Goal: Task Accomplishment & Management: Use online tool/utility

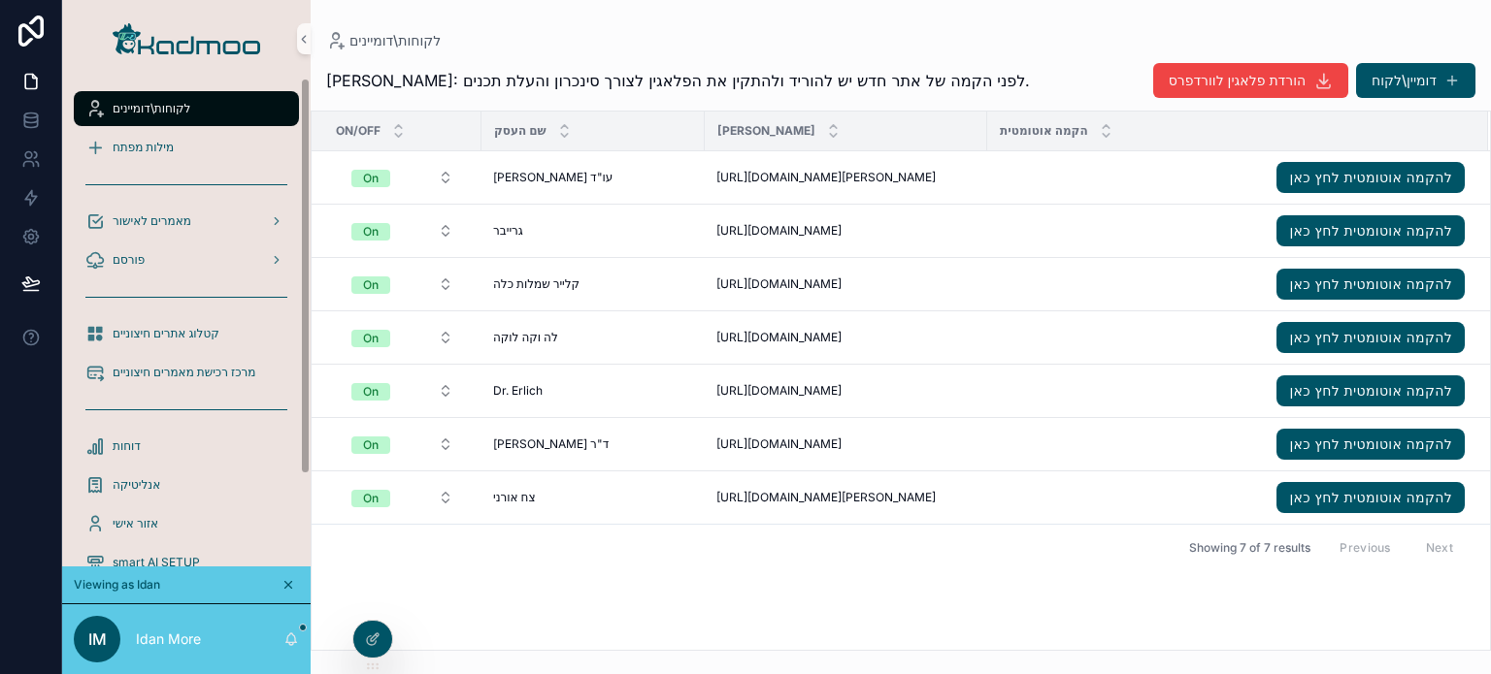
click at [396, 643] on div "On/Off שם העסק דומיין אתר הקמה אוטומטית On עו"ד [PERSON_NAME] עו"ד [PERSON_NAME…" at bounding box center [901, 381] width 1178 height 539
click at [386, 643] on div at bounding box center [372, 639] width 39 height 37
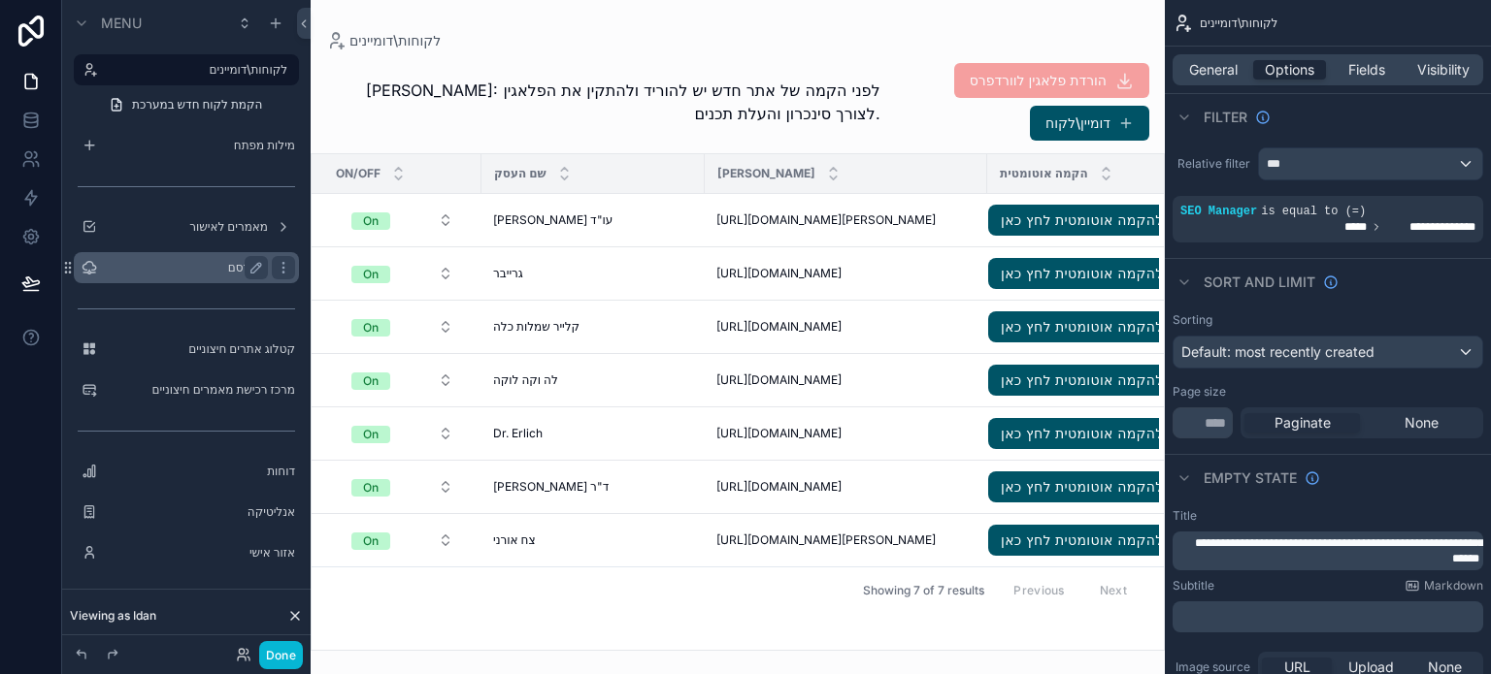
click at [222, 269] on label "פורסם" at bounding box center [182, 268] width 155 height 16
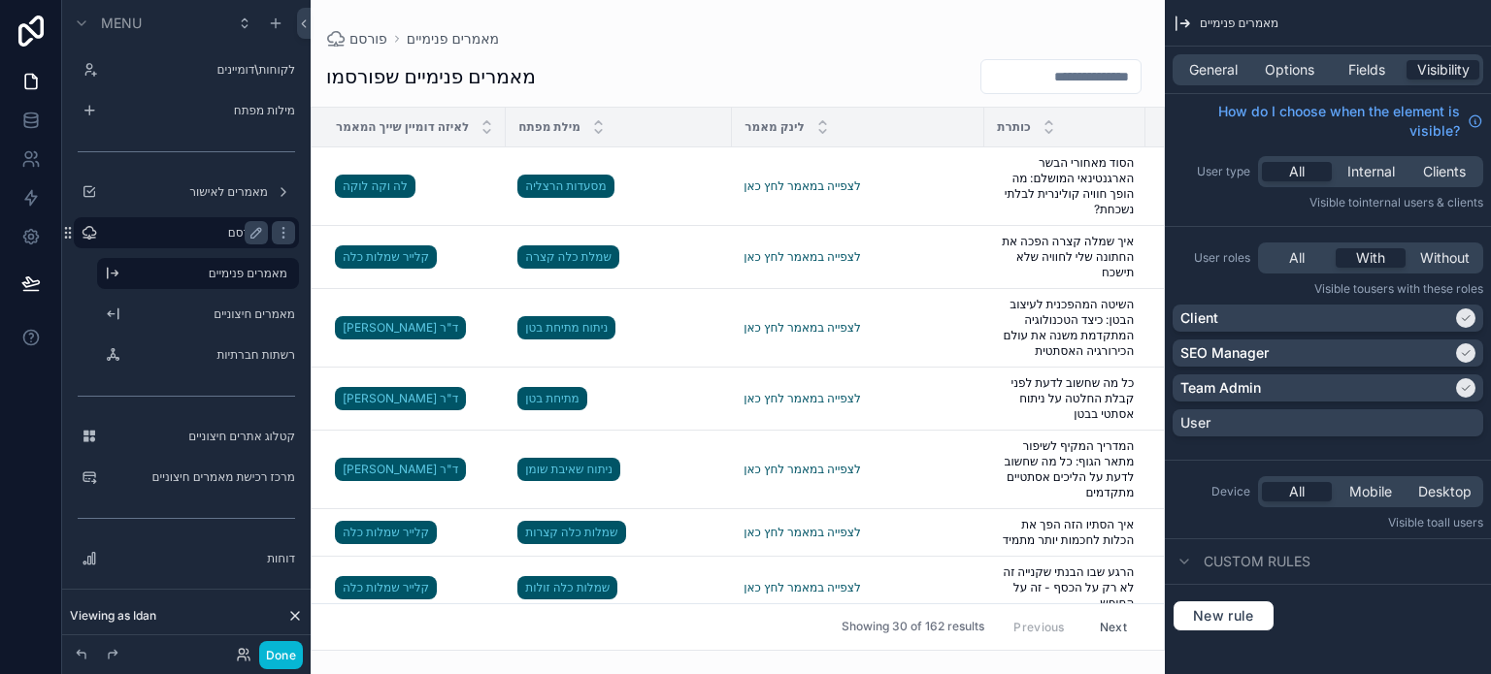
click at [739, 75] on div "scrollable content" at bounding box center [738, 337] width 854 height 674
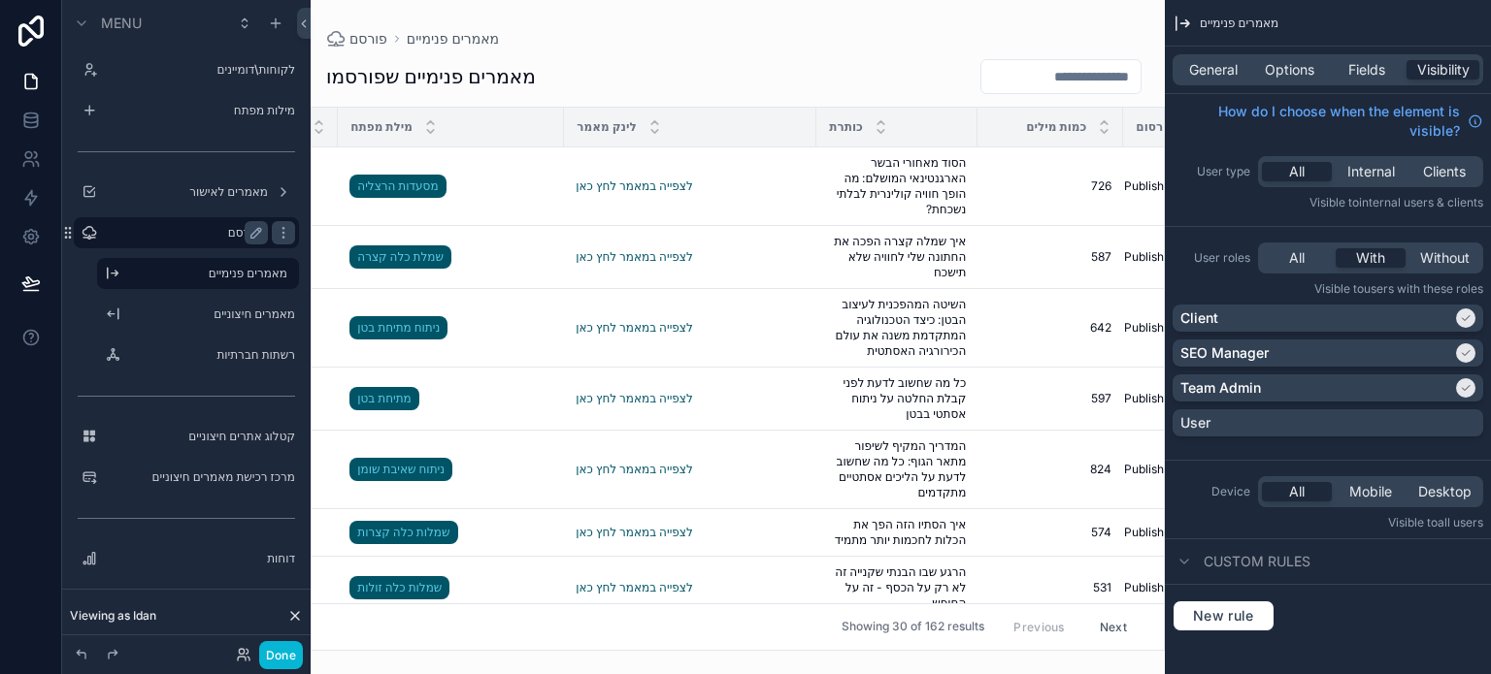
scroll to position [0, 302]
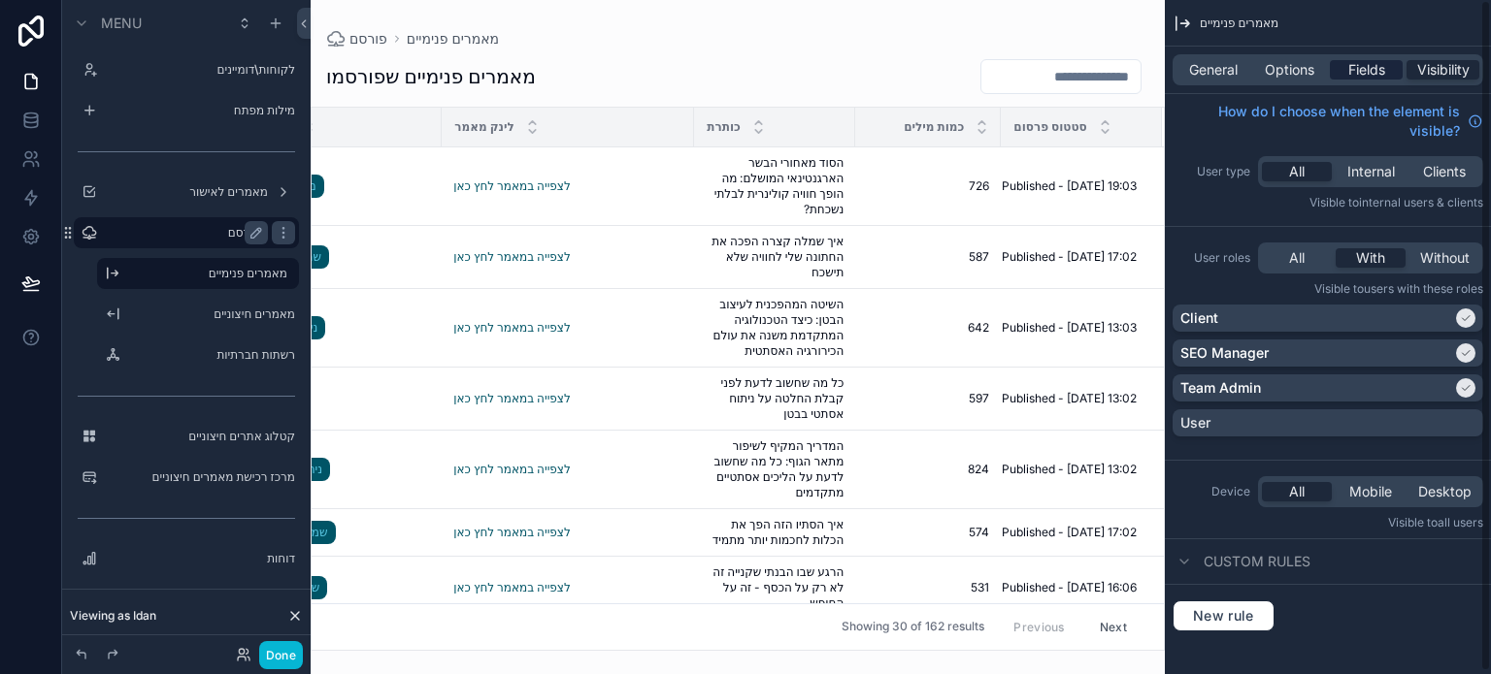
click at [1373, 68] on span "Fields" at bounding box center [1366, 69] width 37 height 19
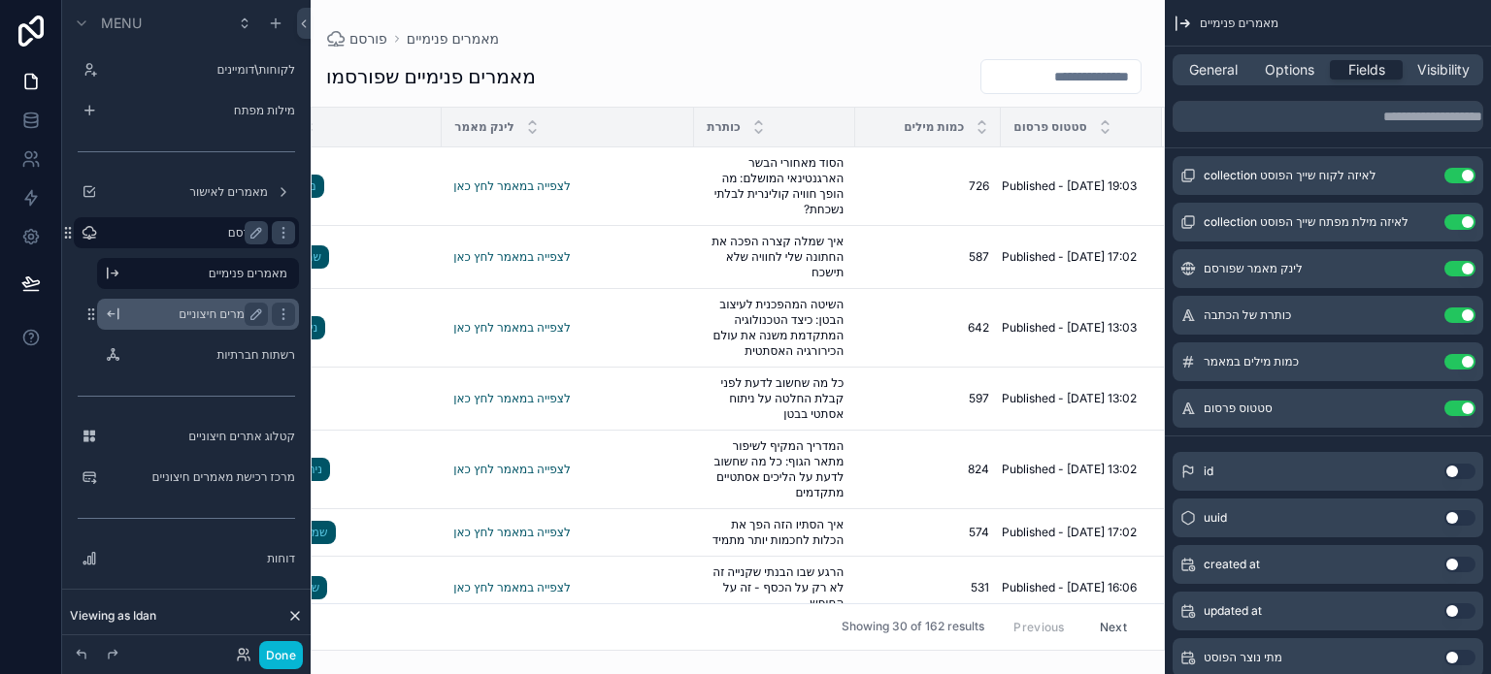
click at [220, 311] on label "מאמרים חיצוניים" at bounding box center [194, 315] width 132 height 16
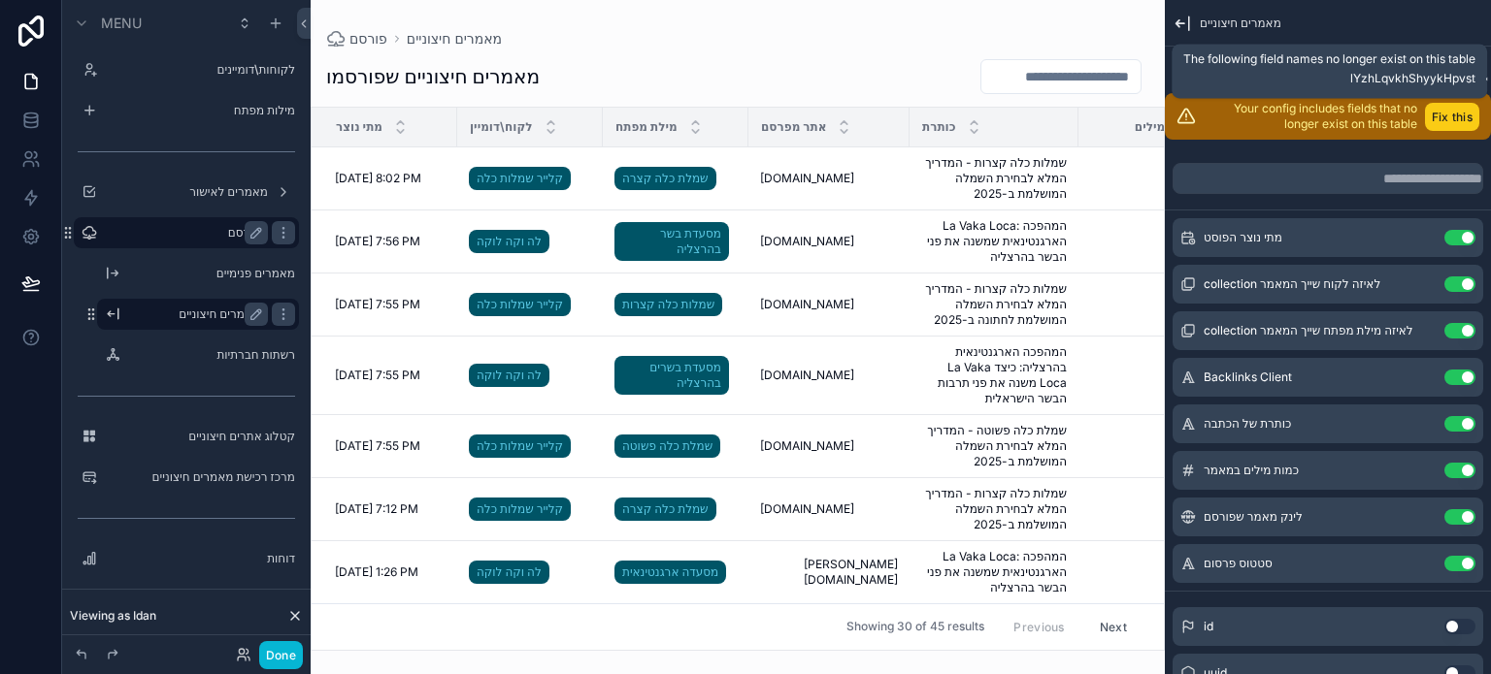
click at [1444, 113] on button "Fix this" at bounding box center [1452, 117] width 54 height 28
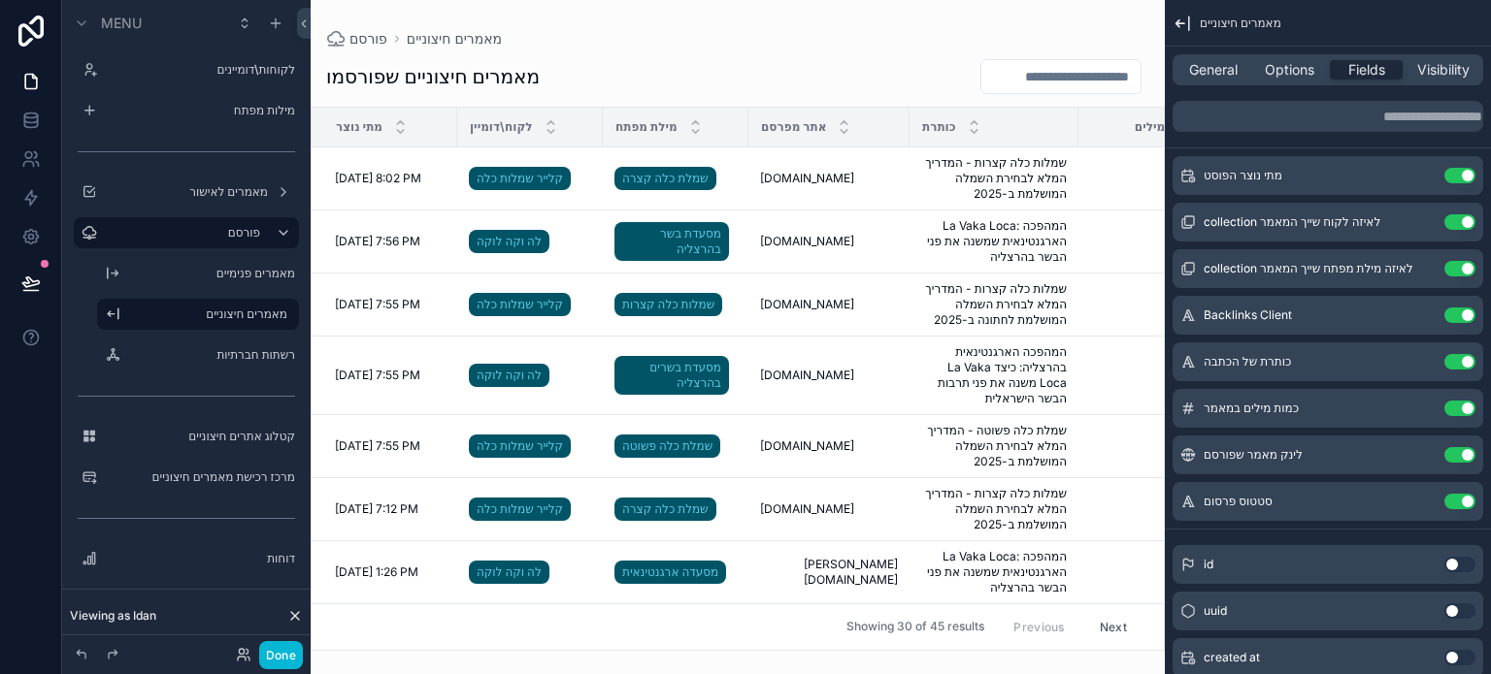
click at [663, 639] on div "scrollable content" at bounding box center [738, 337] width 854 height 674
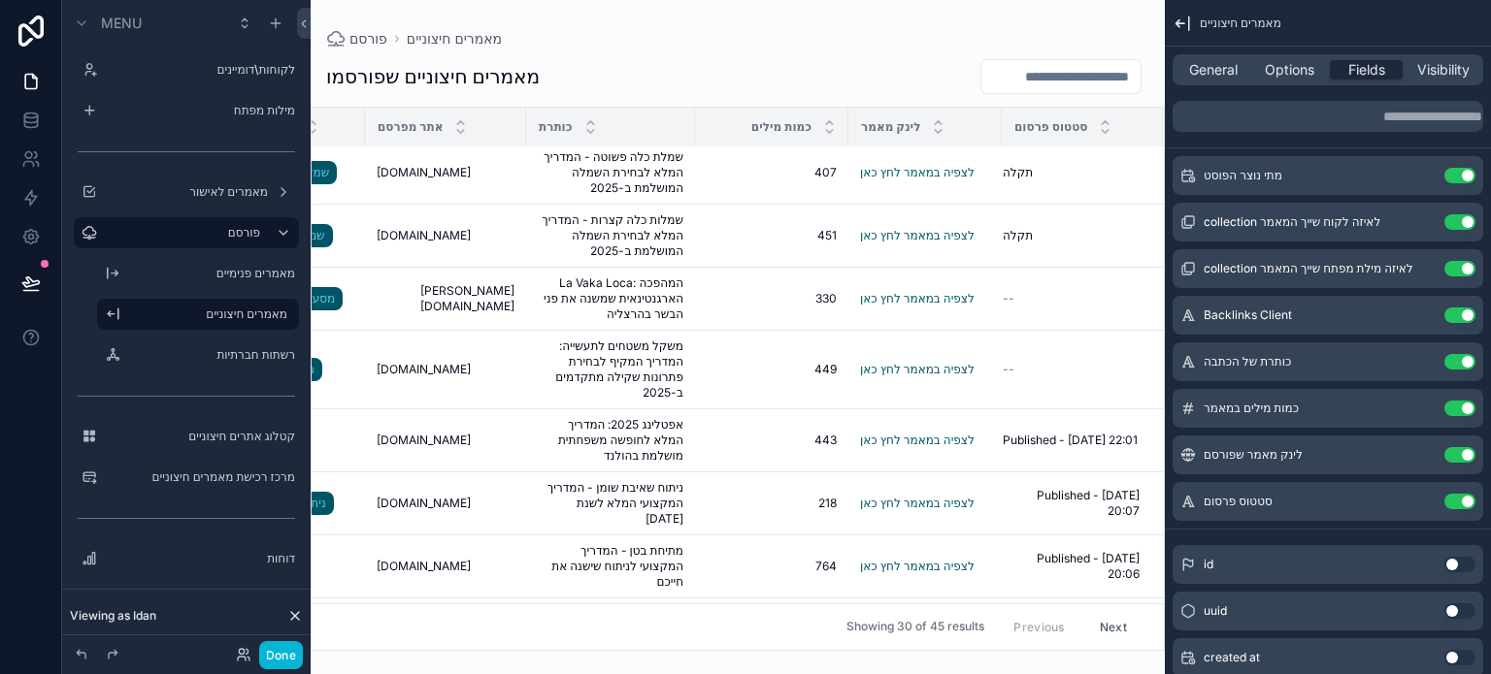
scroll to position [291, 383]
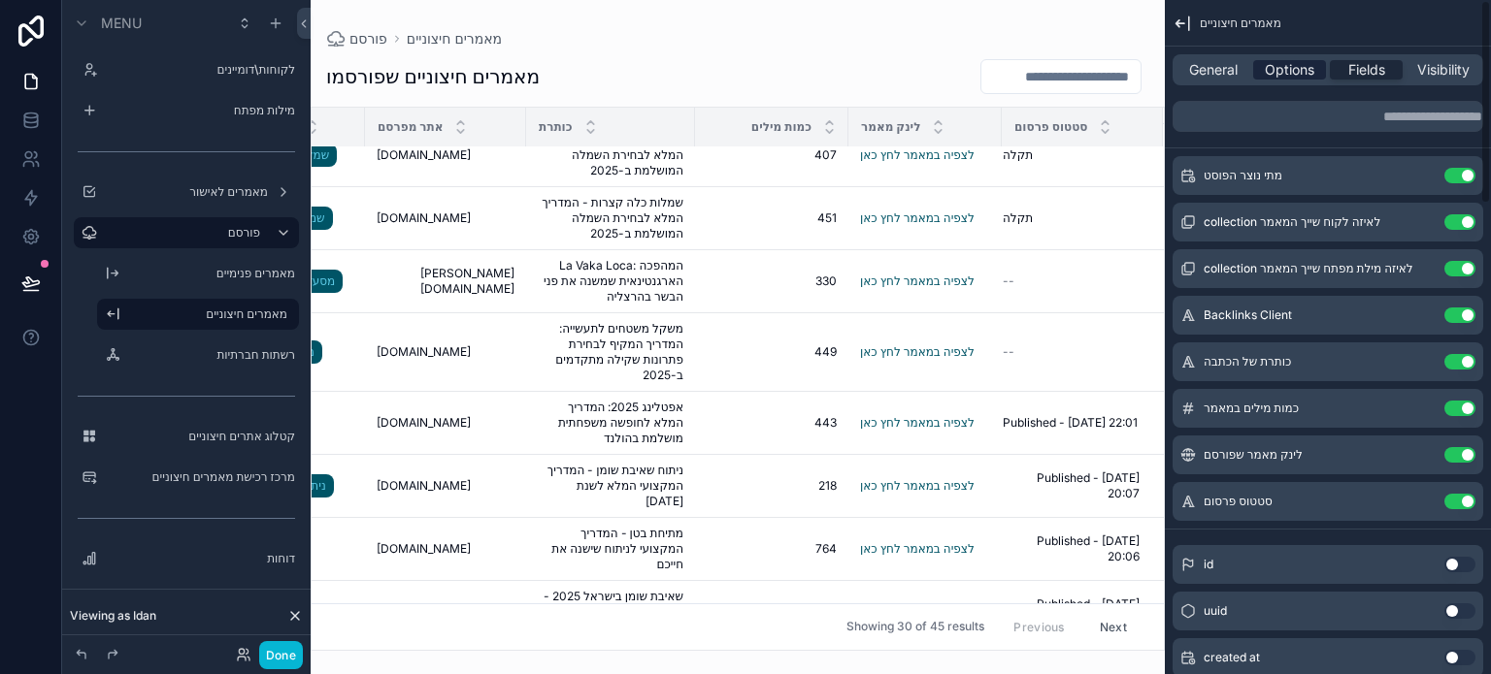
click at [1285, 73] on span "Options" at bounding box center [1288, 69] width 49 height 19
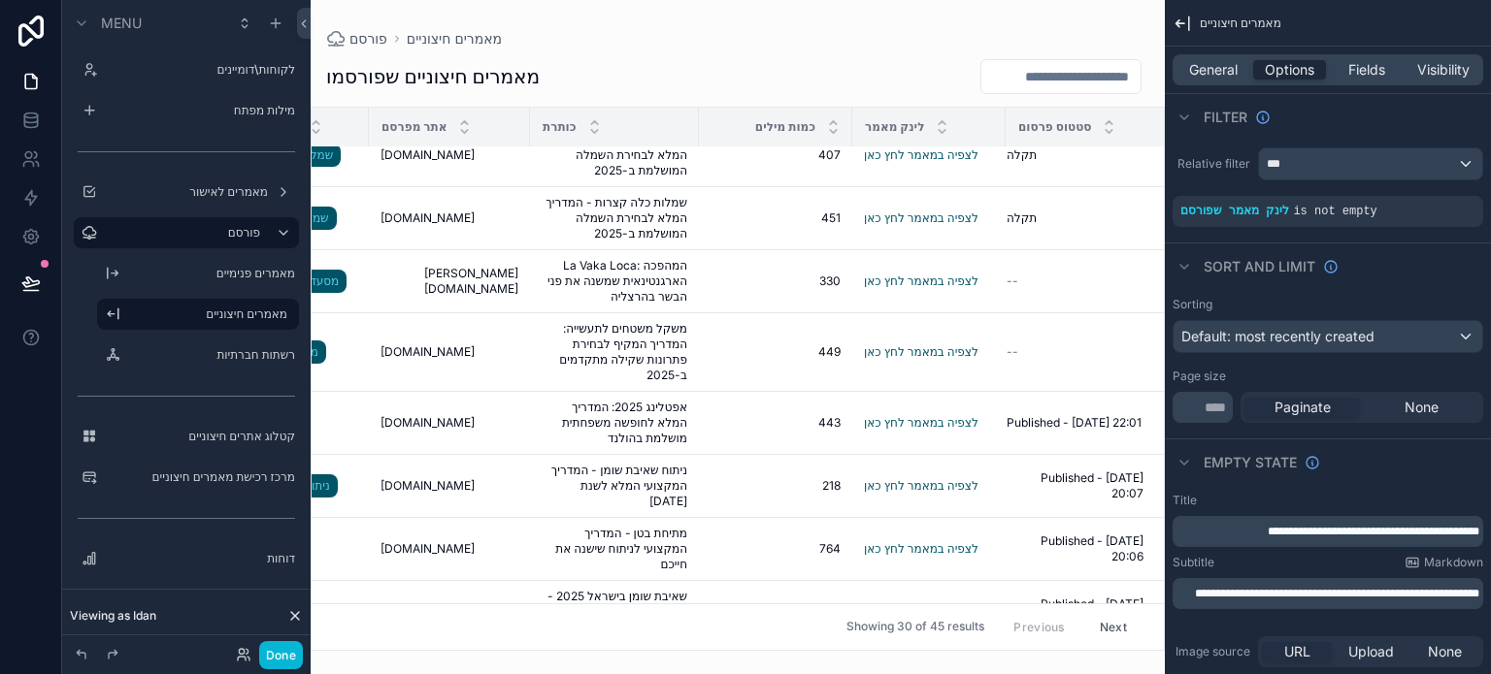
scroll to position [291, 380]
click at [1380, 202] on icon "scrollable content" at bounding box center [1380, 198] width 12 height 12
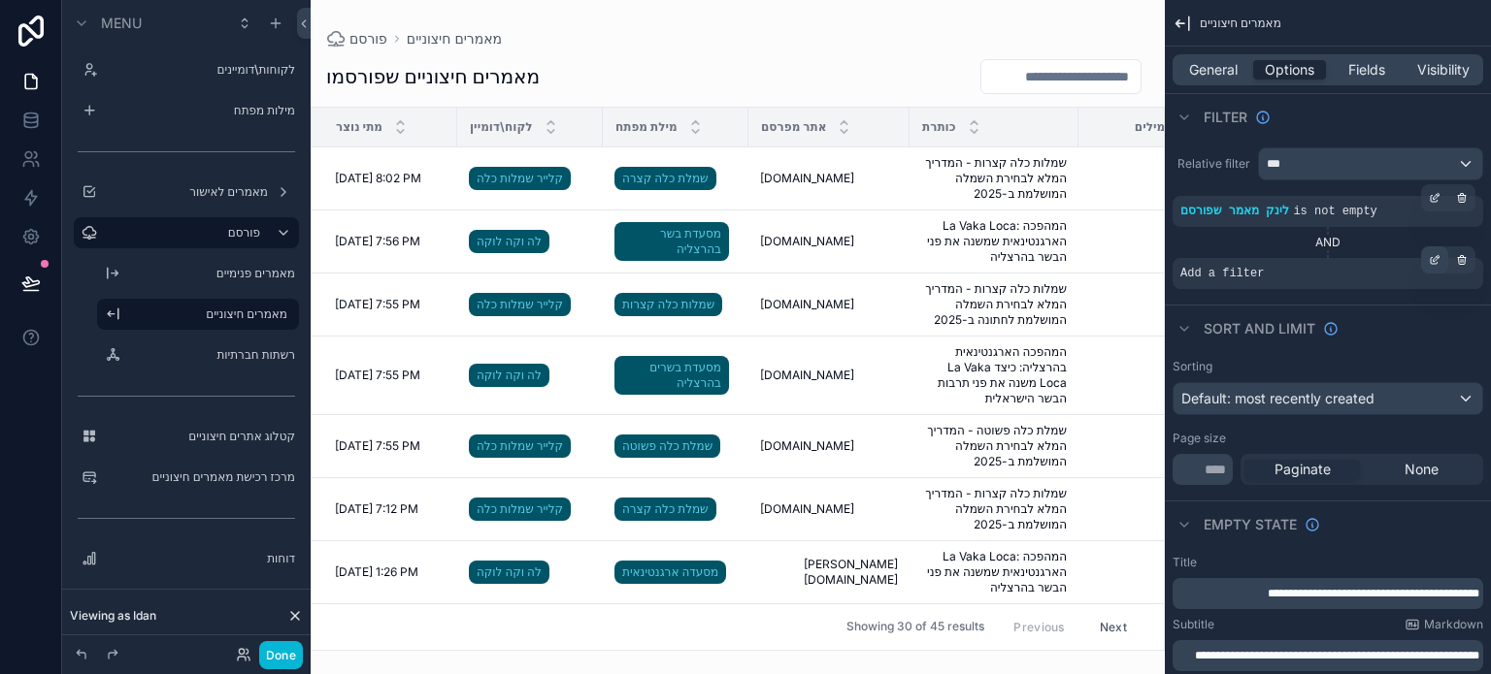
click at [1429, 263] on icon "scrollable content" at bounding box center [1434, 260] width 12 height 12
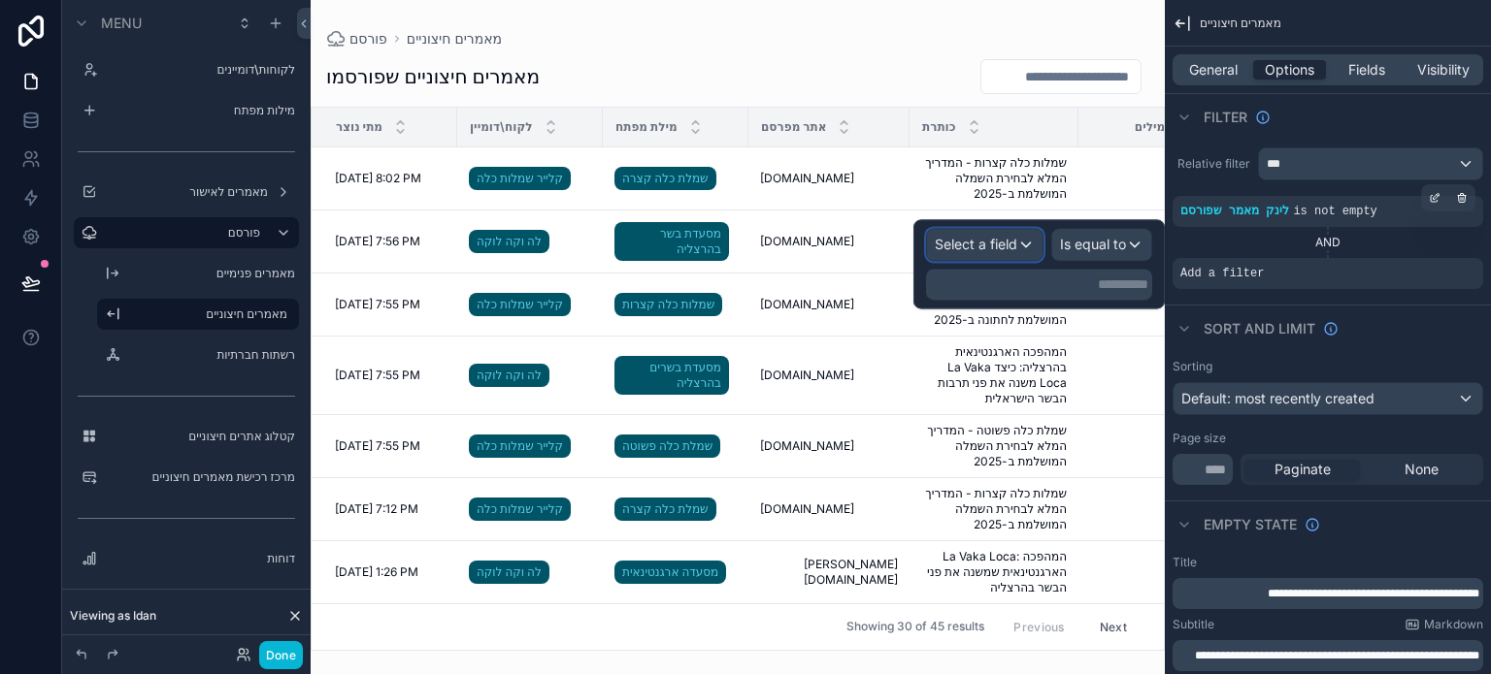
click at [984, 243] on span "Select a field" at bounding box center [976, 244] width 82 height 16
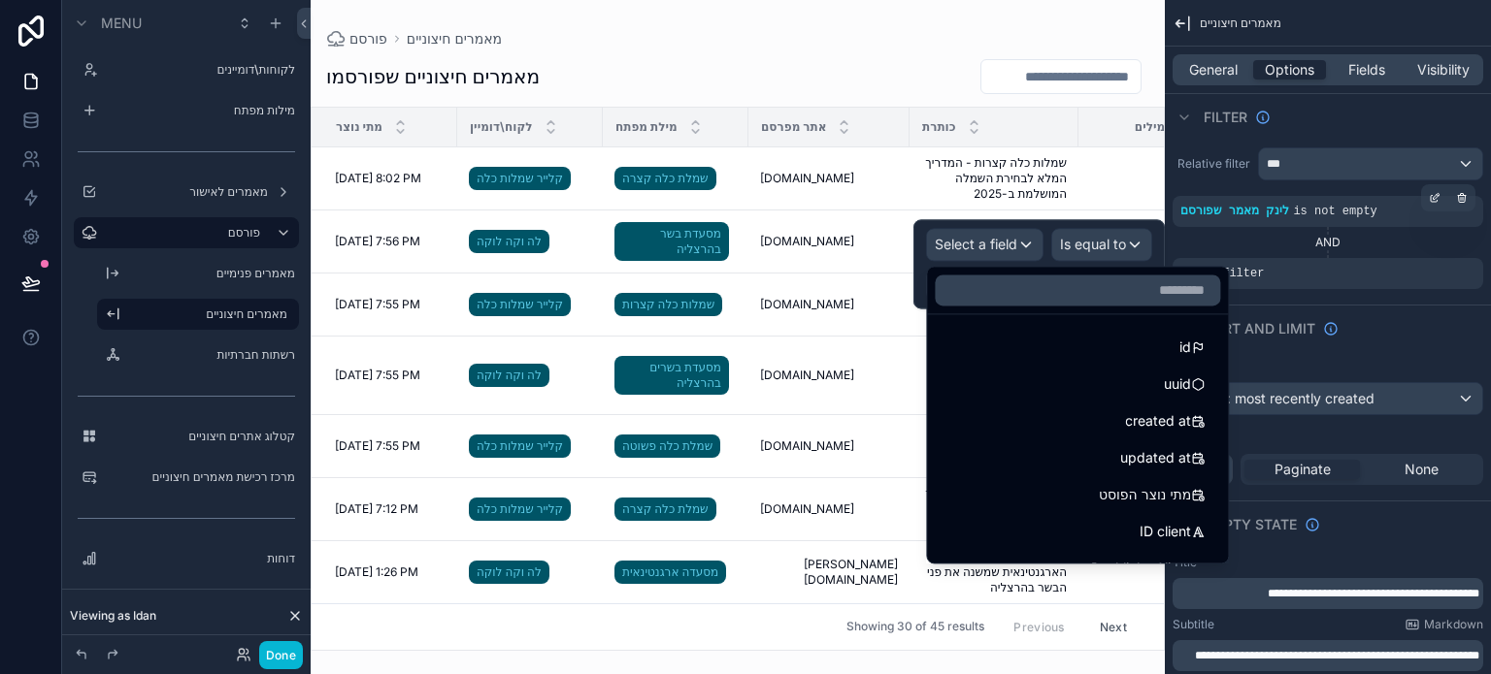
click at [829, 46] on div "פורסם מאמרים חיצוניים" at bounding box center [737, 39] width 823 height 16
